Goal: Contribute content: Add original content to the website for others to see

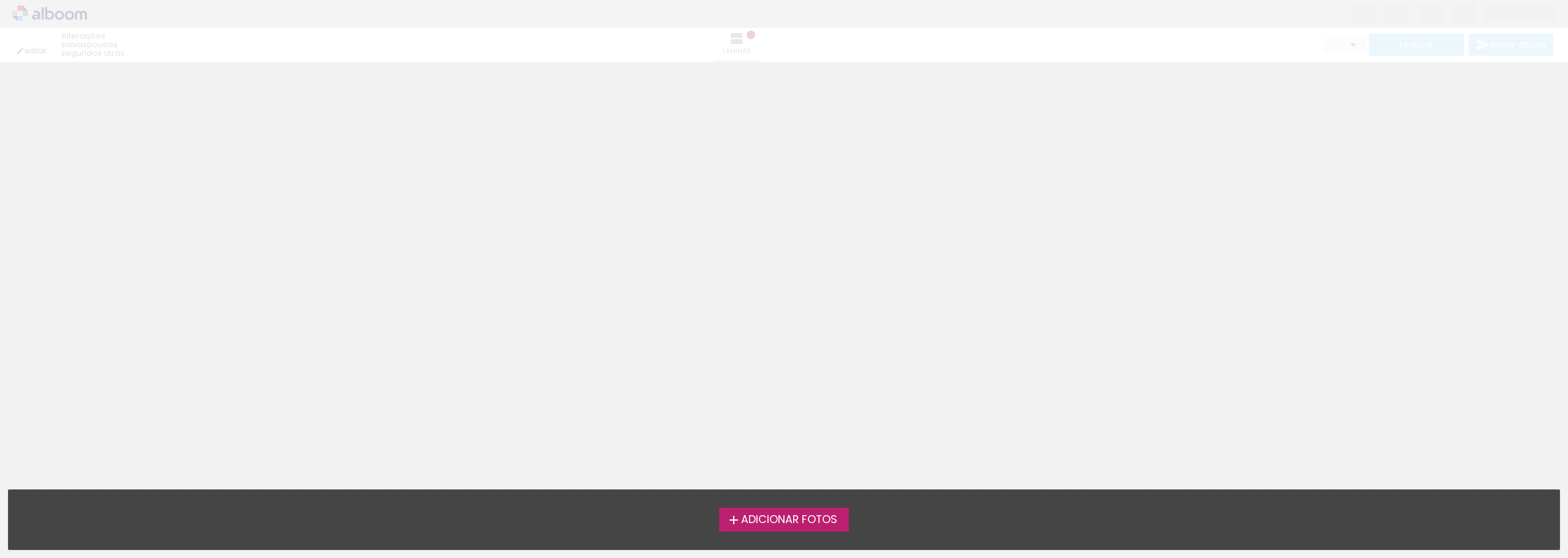
click at [789, 514] on span "Adicionar Fotos" at bounding box center [789, 520] width 96 height 11
click at [0, 0] on input "file" at bounding box center [0, 0] width 0 height 0
